Goal: Task Accomplishment & Management: Complete application form

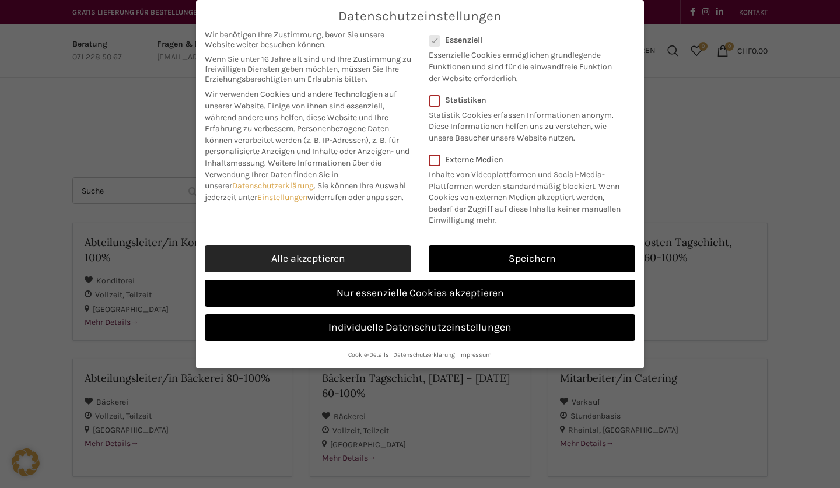
click at [376, 259] on link "Alle akzeptieren" at bounding box center [308, 259] width 207 height 27
checkbox input "true"
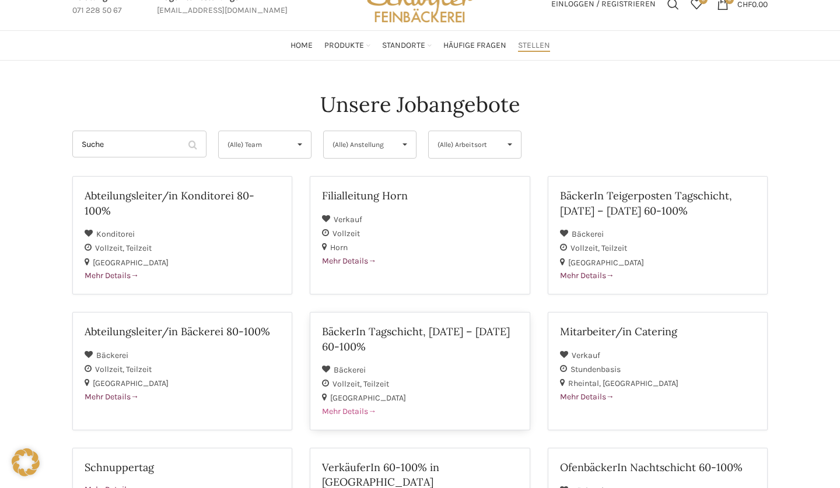
scroll to position [47, 2]
click at [381, 152] on span "(Alle) Anstellung" at bounding box center [360, 144] width 55 height 27
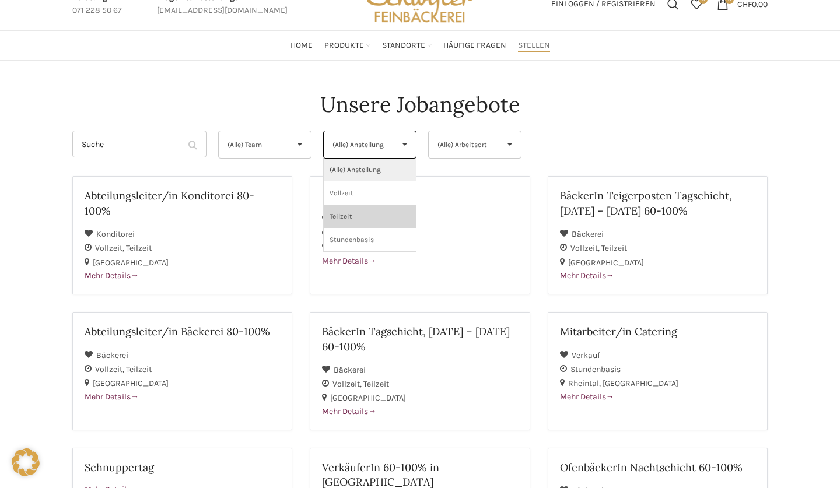
click at [337, 217] on li "Teilzeit" at bounding box center [370, 216] width 92 height 23
select select "140"
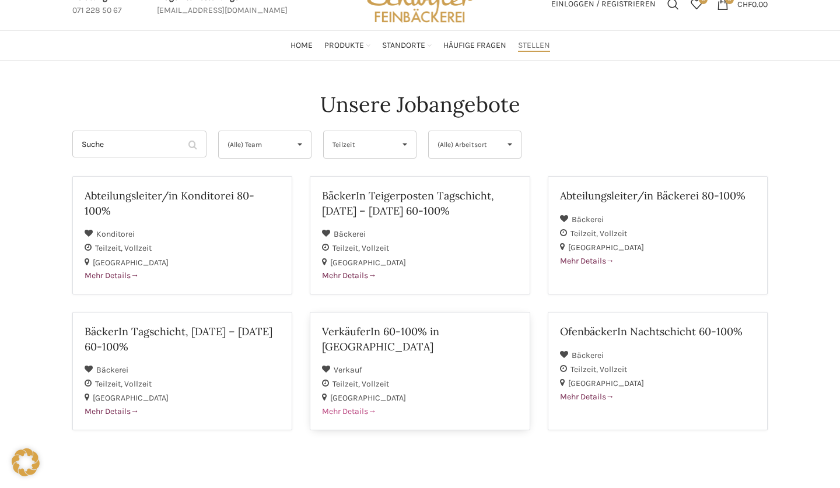
click at [350, 407] on span "Mehr Details" at bounding box center [349, 412] width 54 height 10
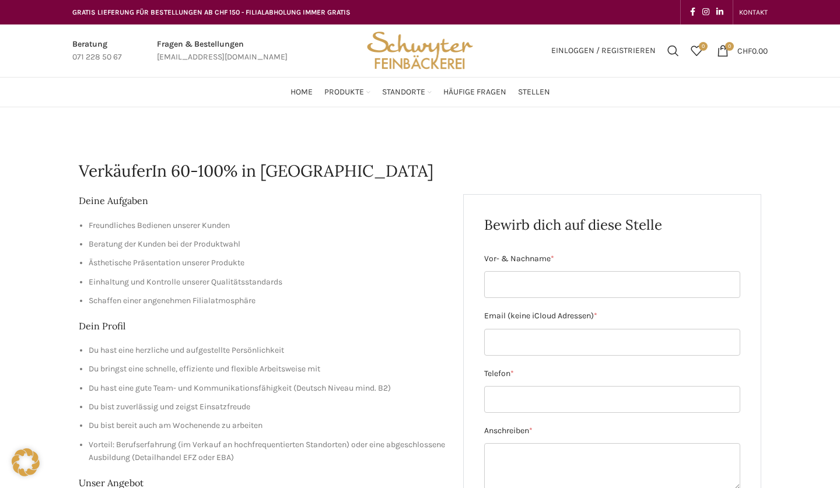
click at [480, 170] on h1 "VerkäuferIn 60-100% in [GEOGRAPHIC_DATA]" at bounding box center [420, 171] width 683 height 23
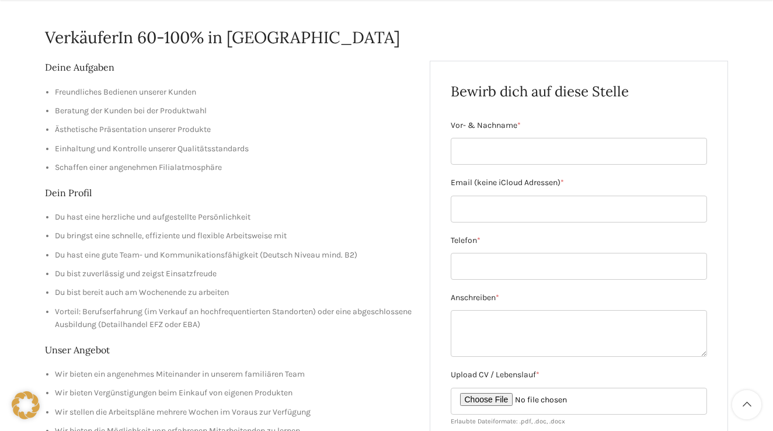
scroll to position [137, 4]
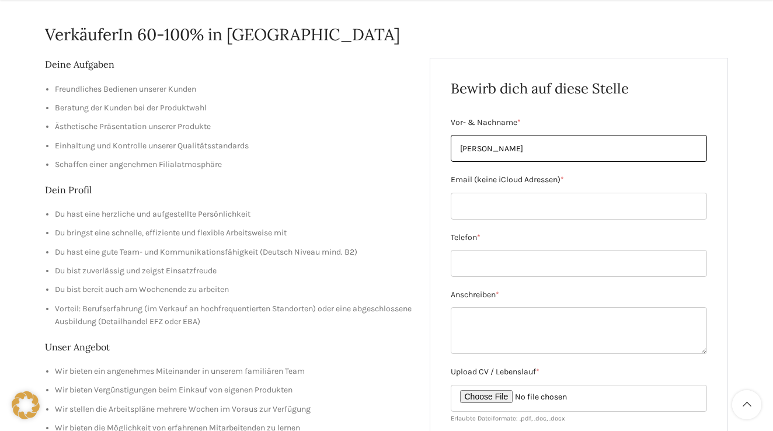
type input "[PERSON_NAME]"
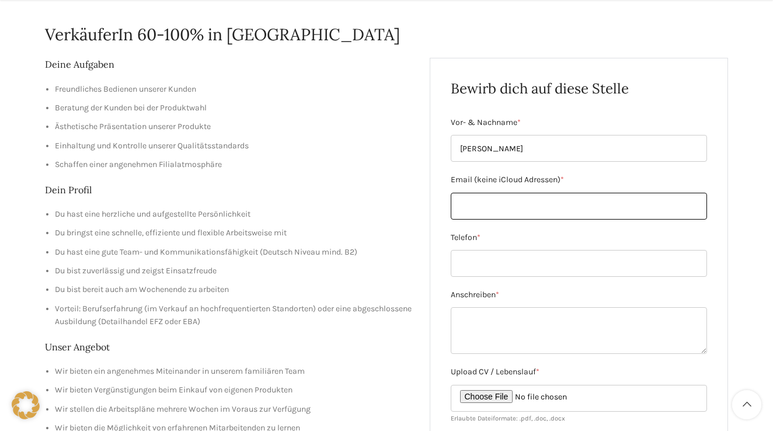
type input "j"
type input "[PERSON_NAME][EMAIL_ADDRESS][PERSON_NAME][DOMAIN_NAME]"
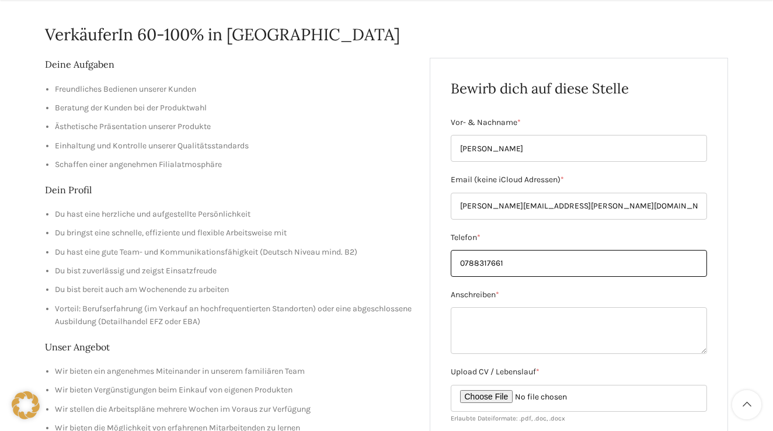
type input "0788317661"
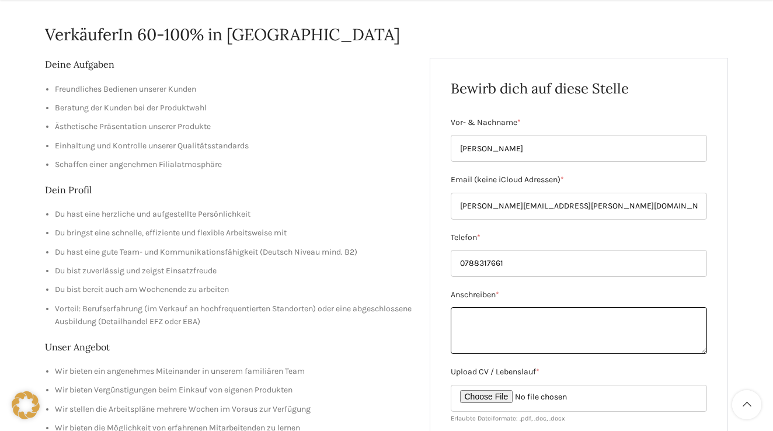
click at [584, 319] on textarea "Anschreiben *" at bounding box center [579, 330] width 257 height 47
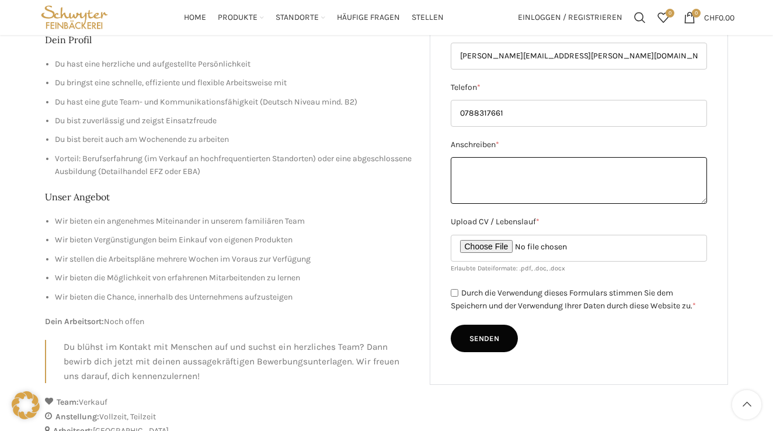
scroll to position [284, 6]
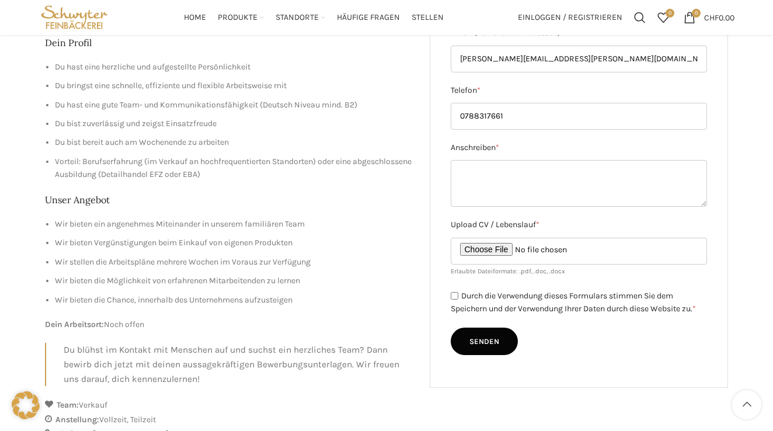
click at [451, 294] on input "Durch die Verwendung dieses Formulars stimmen Sie dem Speichern und der Verwend…" at bounding box center [455, 296] width 8 height 8
checkbox input "true"
click at [481, 249] on input "Upload CV / Lebenslauf *" at bounding box center [579, 251] width 257 height 27
type input "C:\fakepath\Marcel Schefer Lebenslauf 2025.pdf"
click at [528, 245] on input "Upload CV / Lebenslauf *" at bounding box center [579, 251] width 257 height 27
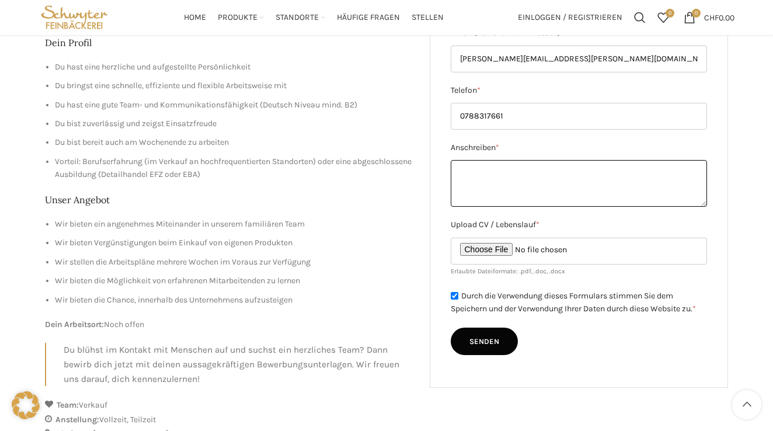
click at [516, 170] on textarea "Anschreiben *" at bounding box center [579, 183] width 257 height 47
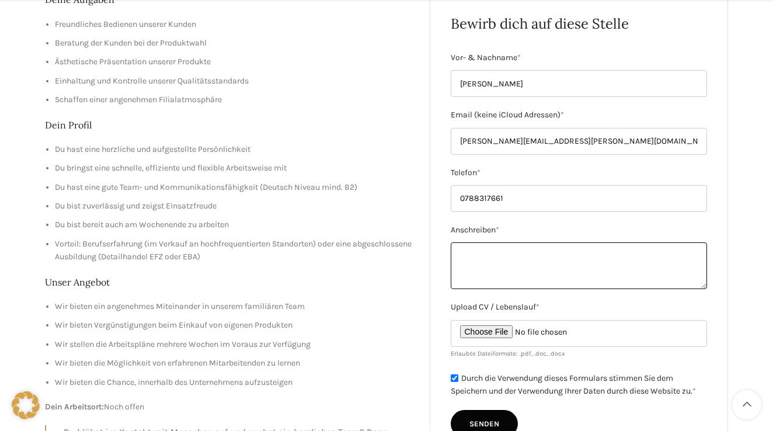
scroll to position [201, 9]
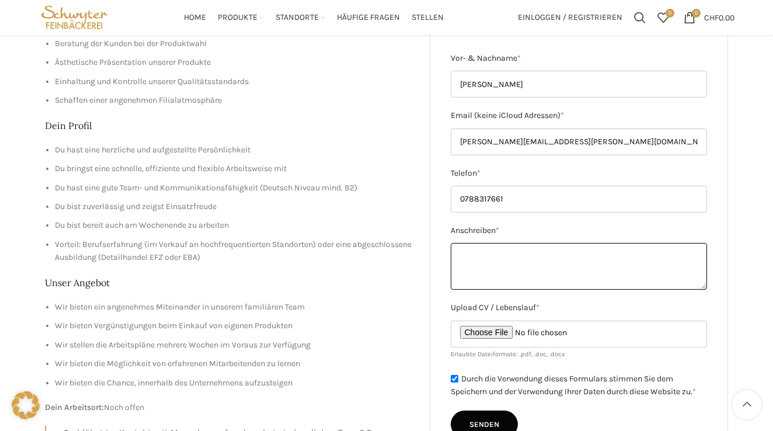
click at [692, 284] on textarea "Anschreiben *" at bounding box center [579, 266] width 257 height 47
click at [696, 287] on textarea "Anschreiben *" at bounding box center [579, 266] width 257 height 47
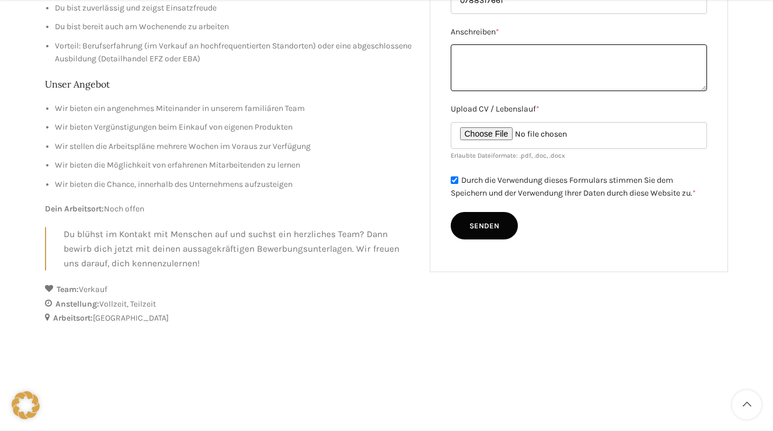
scroll to position [404, 10]
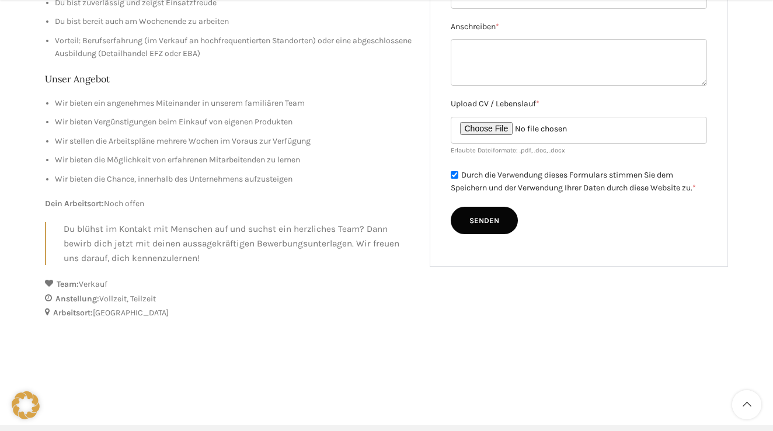
click at [80, 308] on strong "Arbeitsort:" at bounding box center [73, 313] width 40 height 10
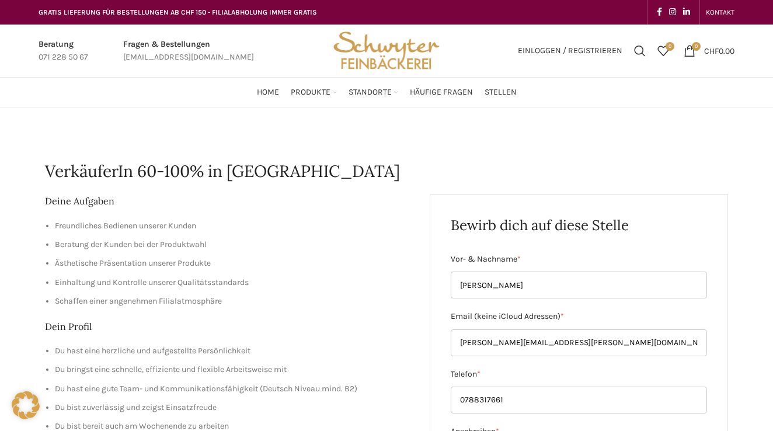
scroll to position [0, 10]
